Goal: Navigation & Orientation: Understand site structure

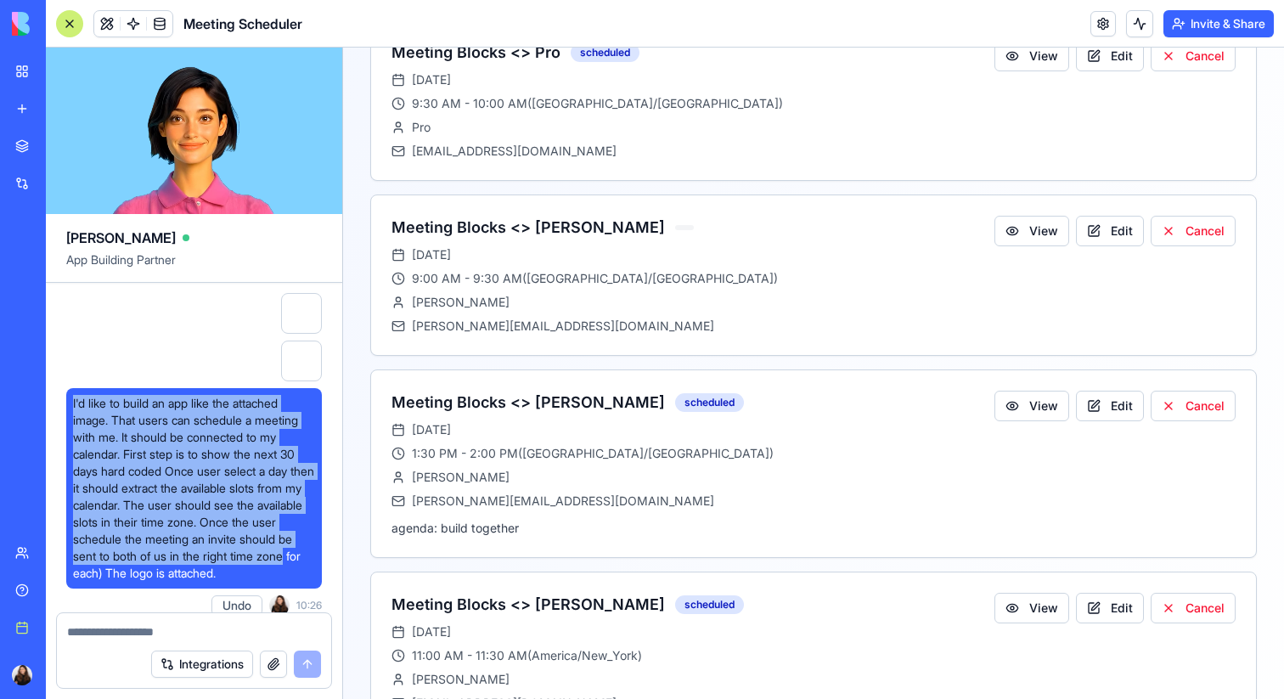
scroll to position [48, 0]
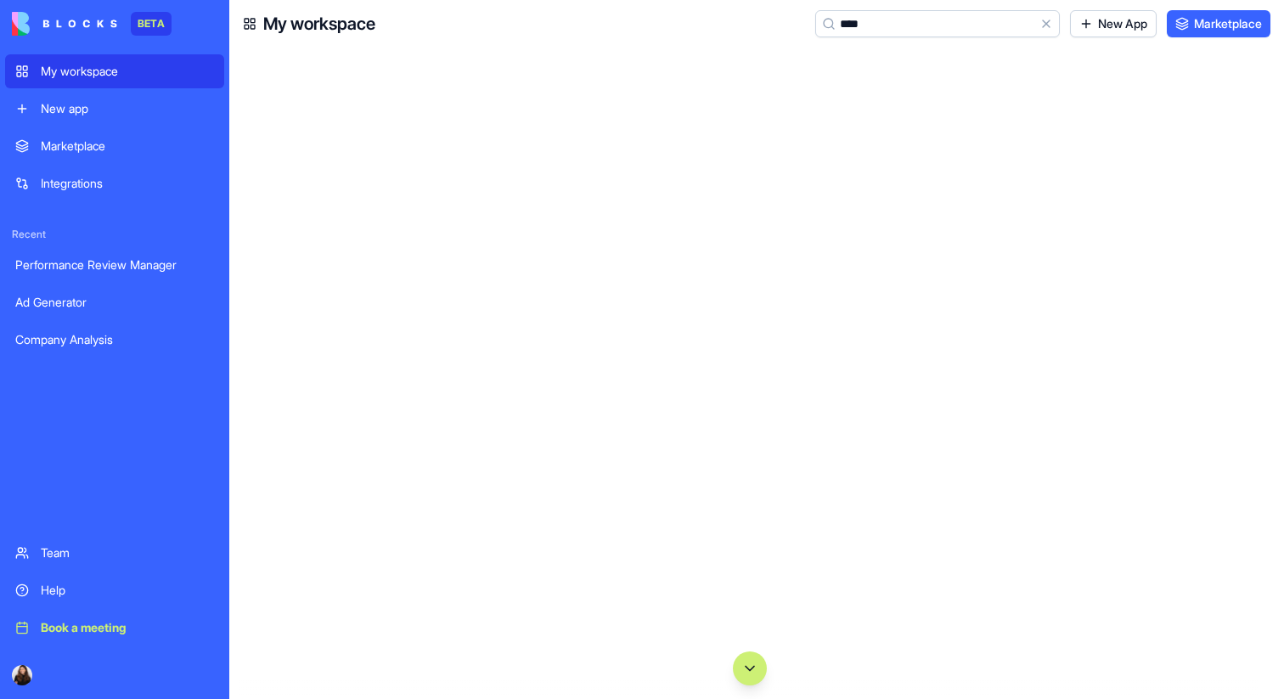
scroll to position [2783, 0]
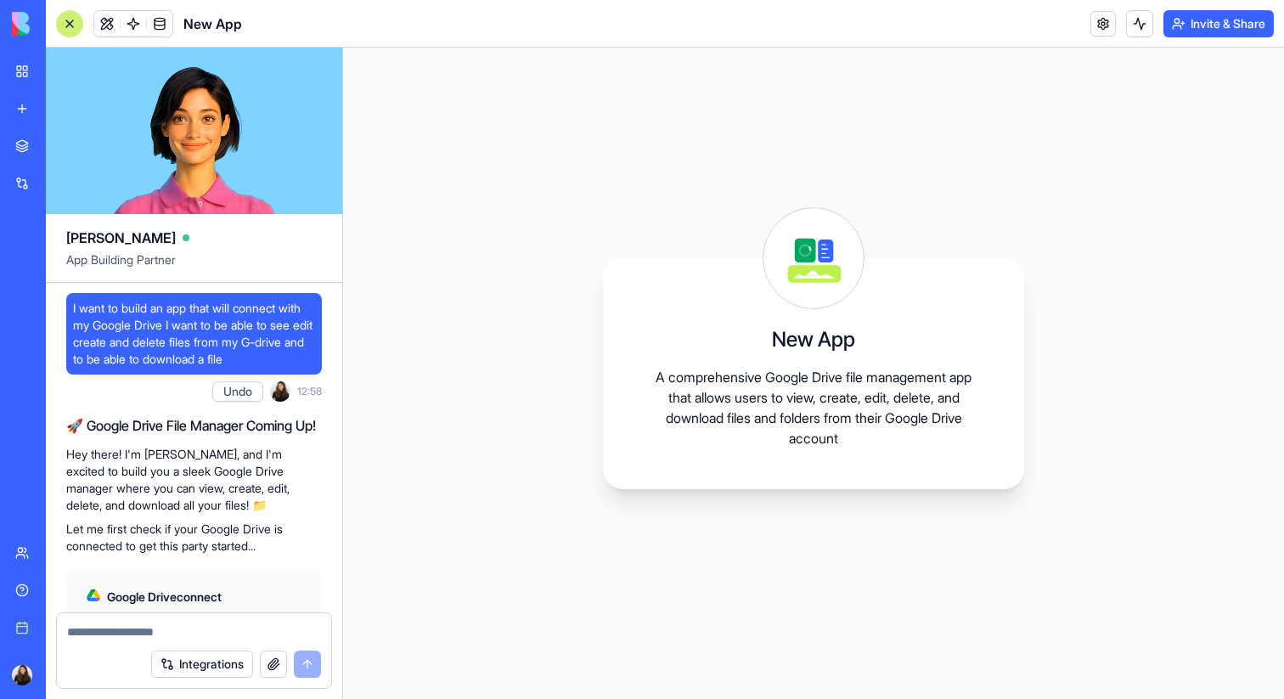
scroll to position [931, 0]
